Goal: Find specific page/section: Find specific page/section

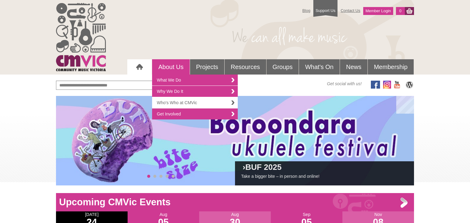
click at [222, 102] on link "Who's Who at CMVic" at bounding box center [195, 102] width 86 height 11
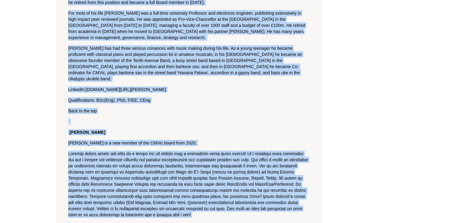
scroll to position [1847, 0]
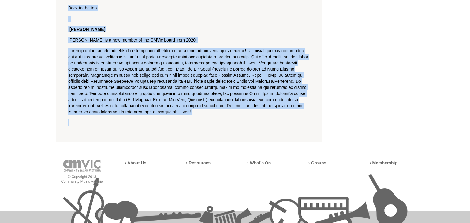
drag, startPoint x: 68, startPoint y: 28, endPoint x: 169, endPoint y: 61, distance: 106.7
copy section "Loremip Dolorsi Ame conse ADIpi-elitsed doeius te incidid Utlabor’e doloremagna…"
